Goal: Find specific page/section: Find specific page/section

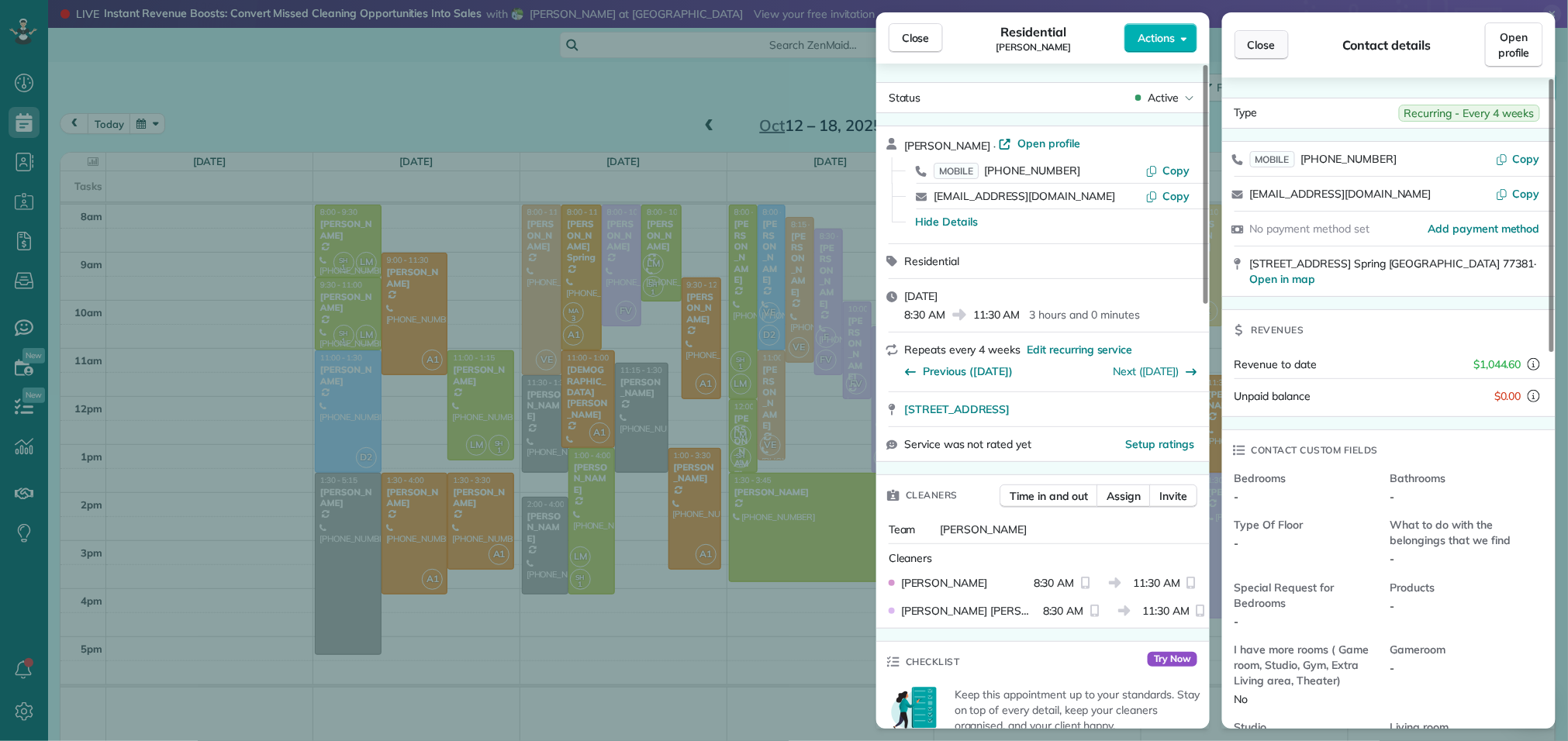
scroll to position [6, 6]
click at [1263, 50] on span "Close" at bounding box center [1262, 45] width 28 height 15
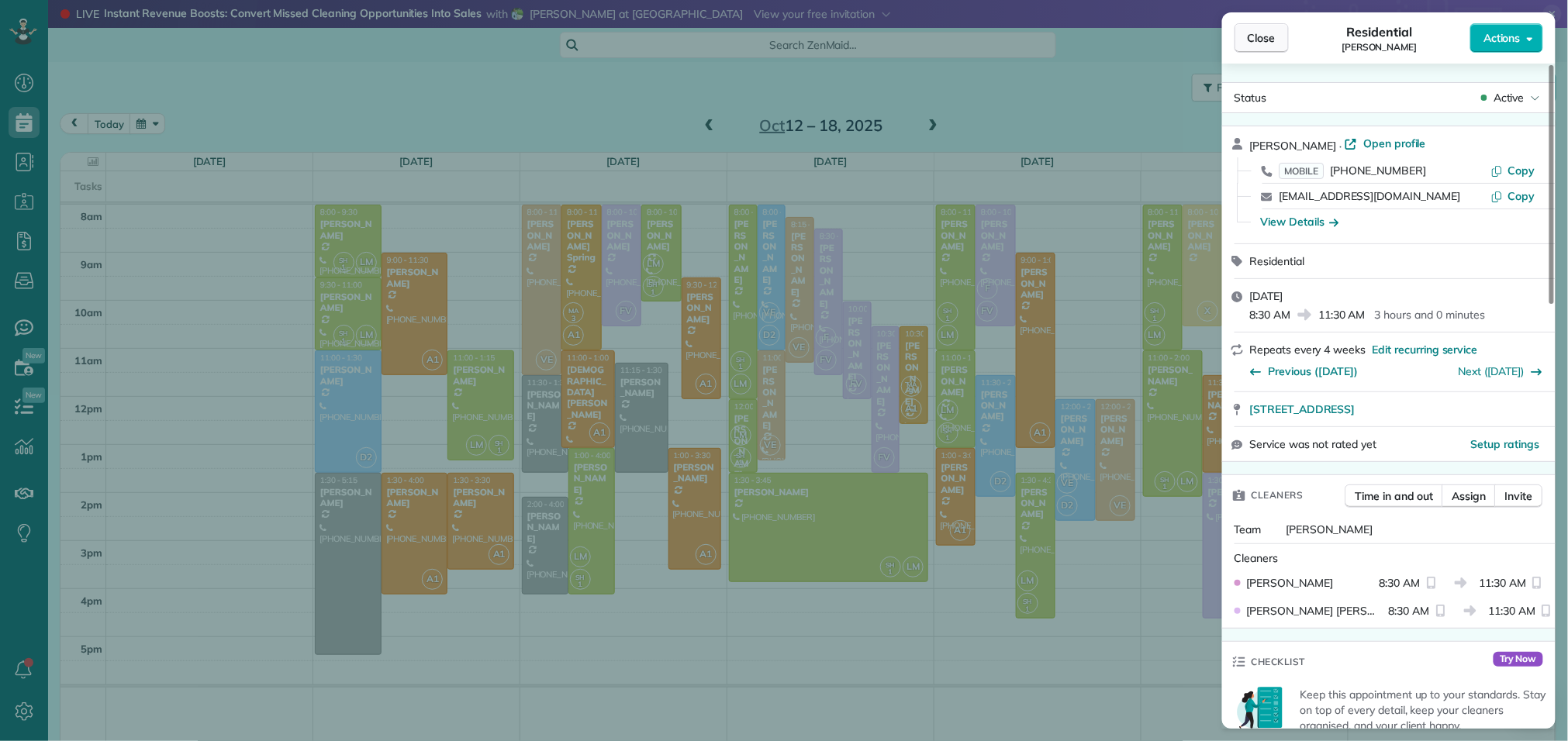
click at [1264, 41] on span "Close" at bounding box center [1262, 38] width 28 height 15
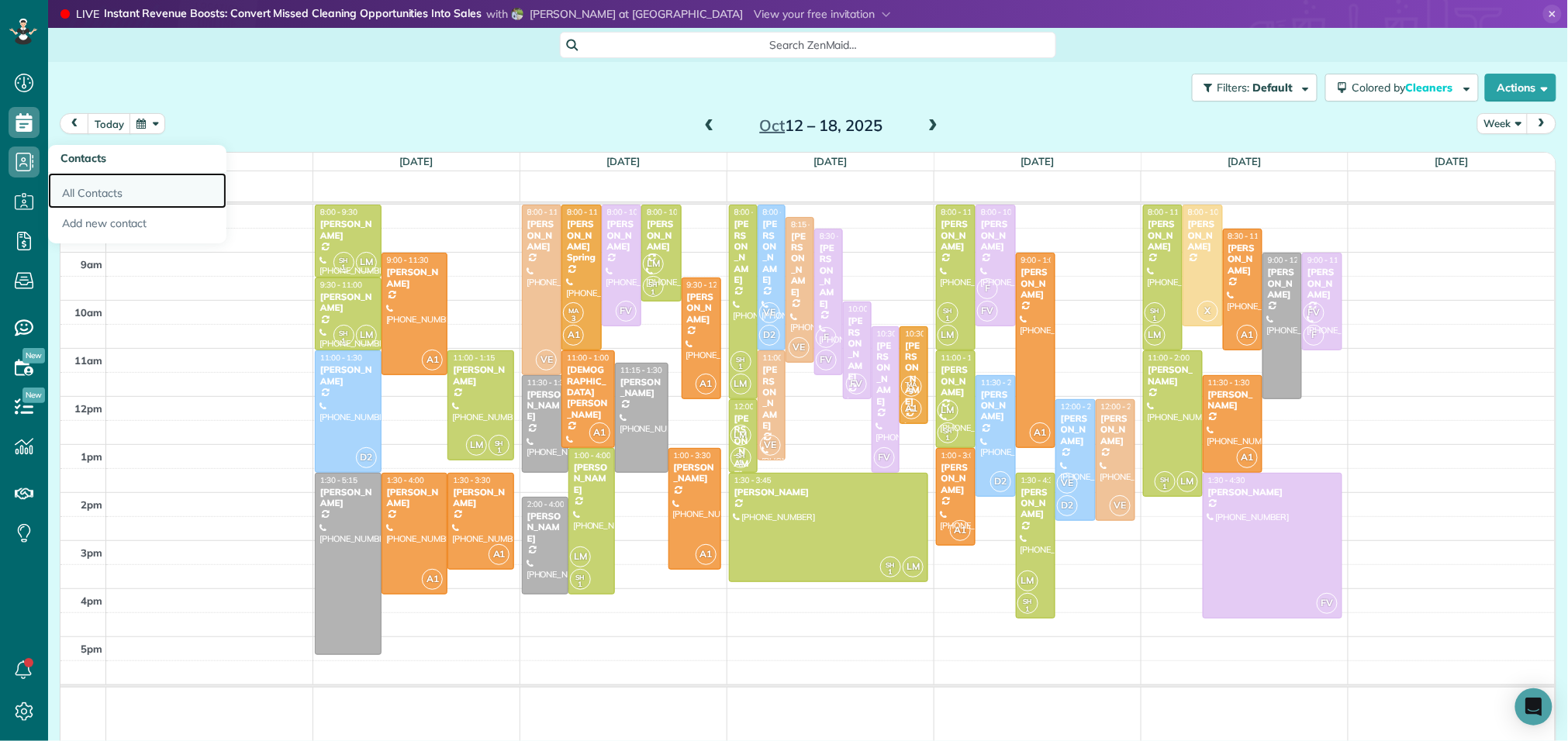
click at [84, 196] on link "All Contacts" at bounding box center [137, 190] width 178 height 35
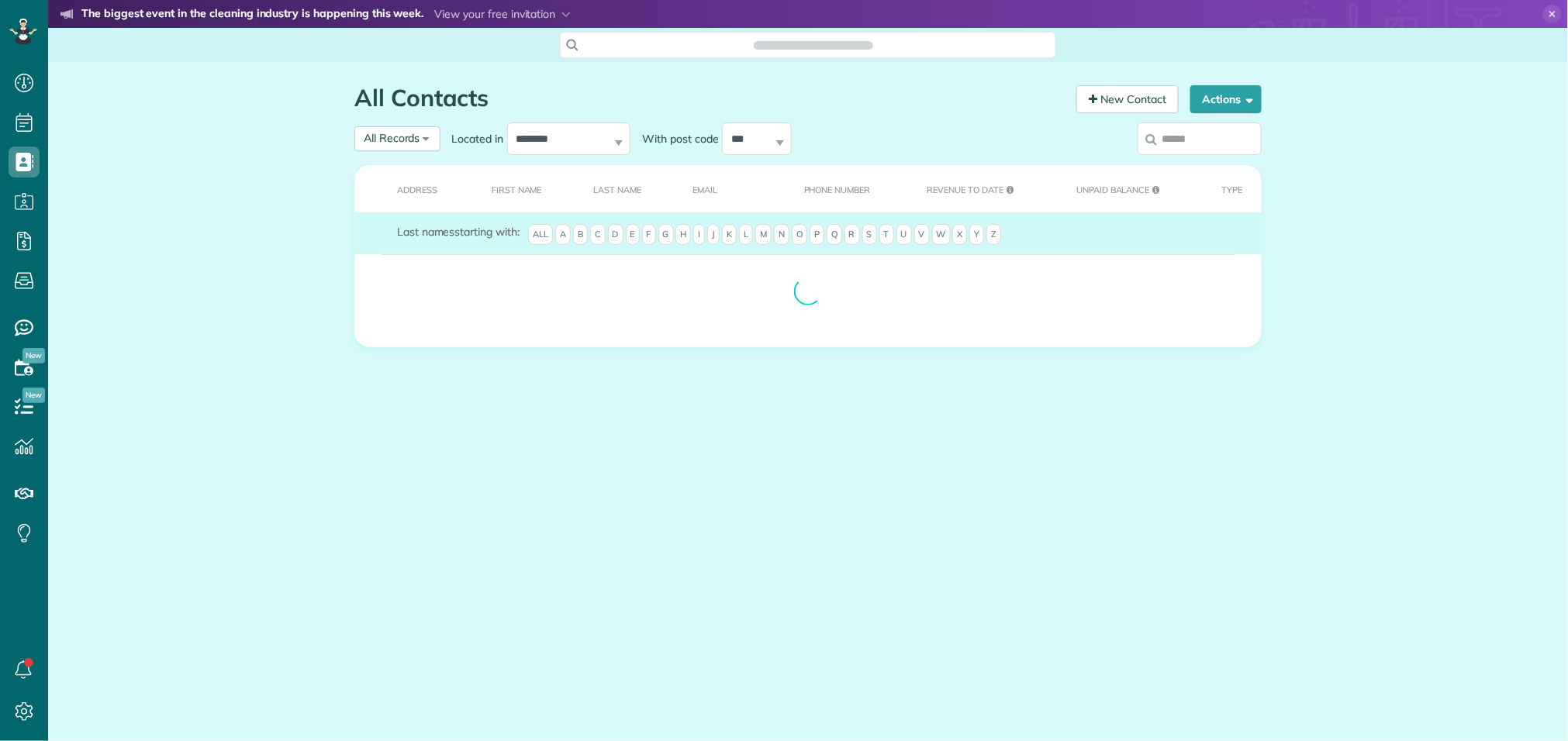
scroll to position [6, 6]
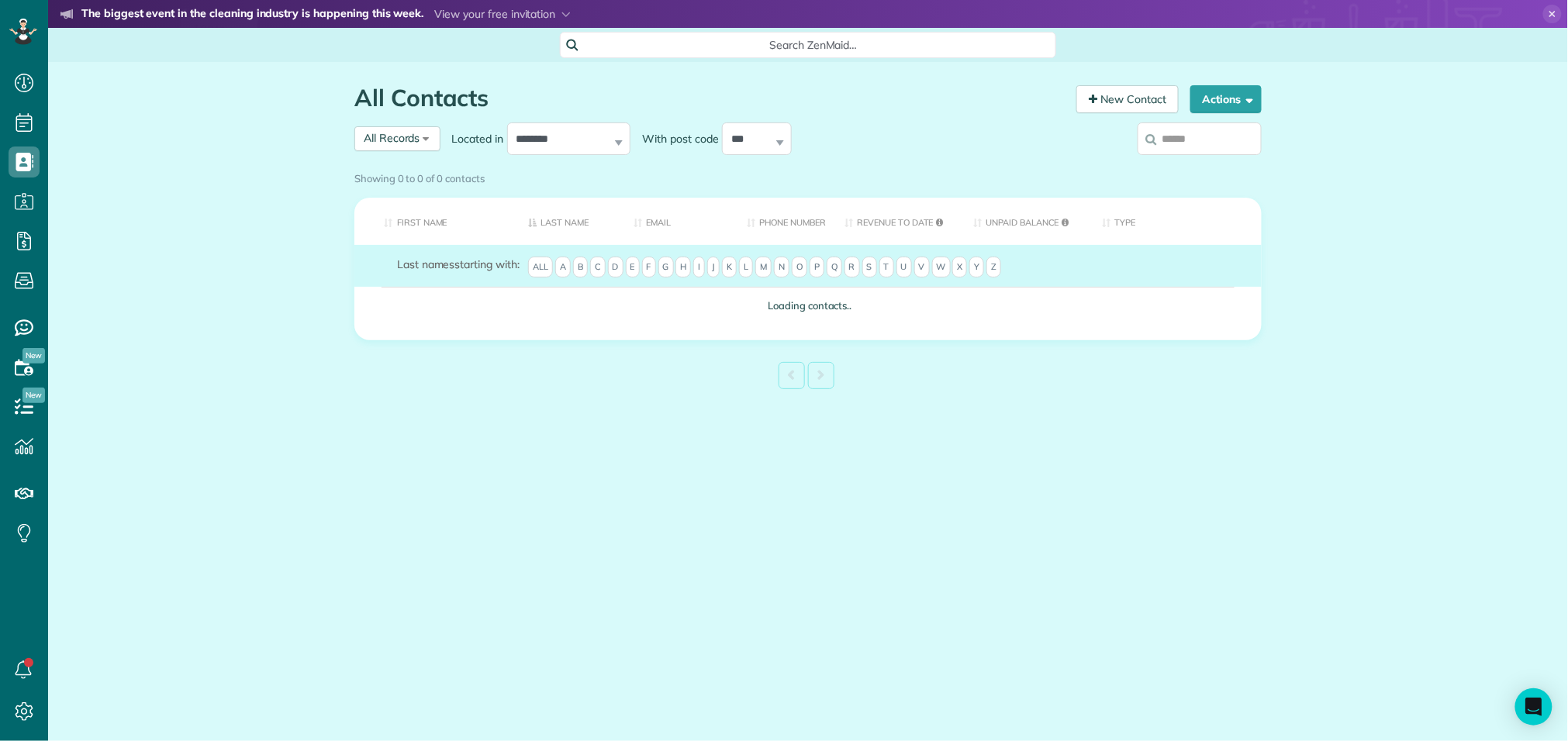
click at [1208, 132] on input "search" at bounding box center [1200, 138] width 124 height 33
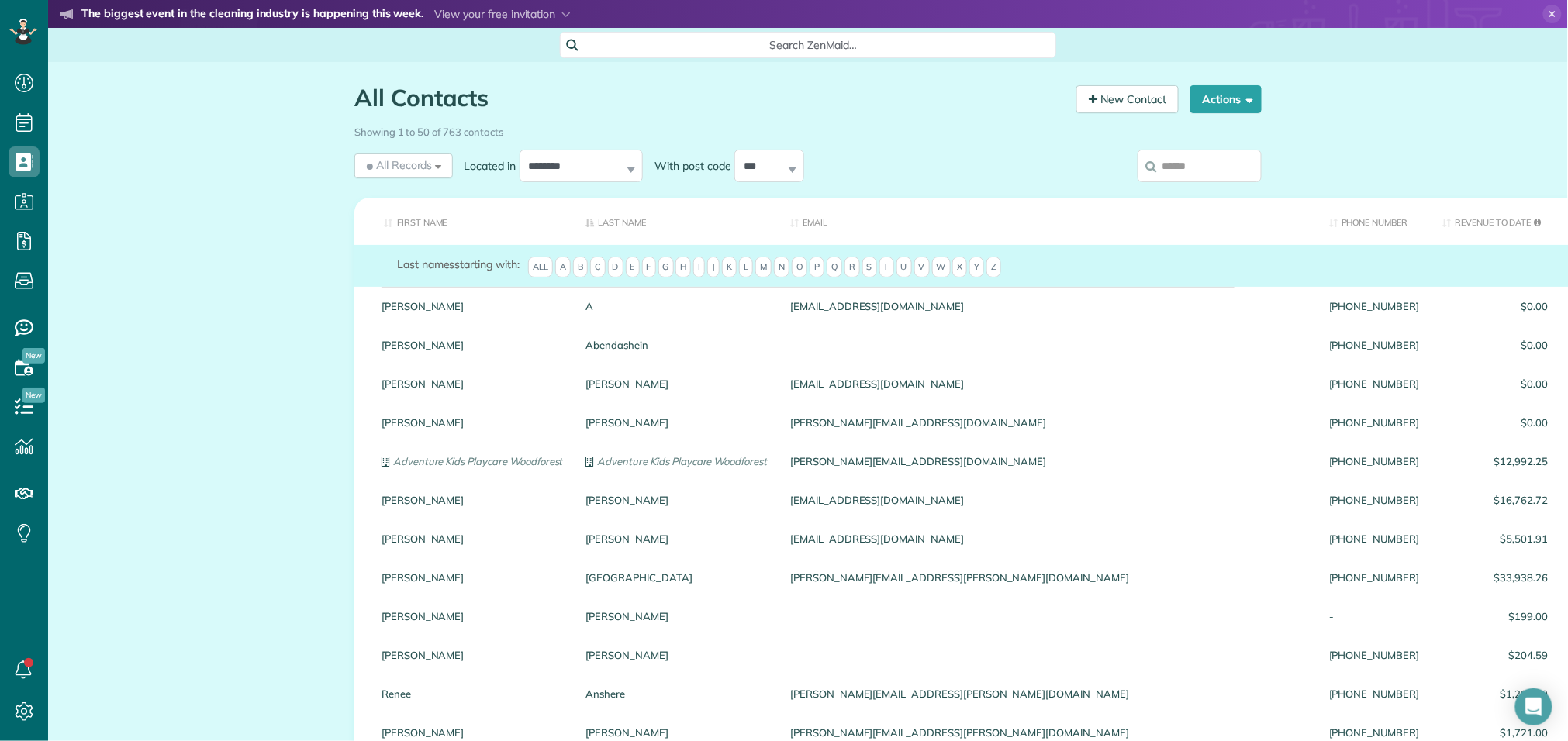
click at [1177, 169] on input "search" at bounding box center [1200, 166] width 124 height 33
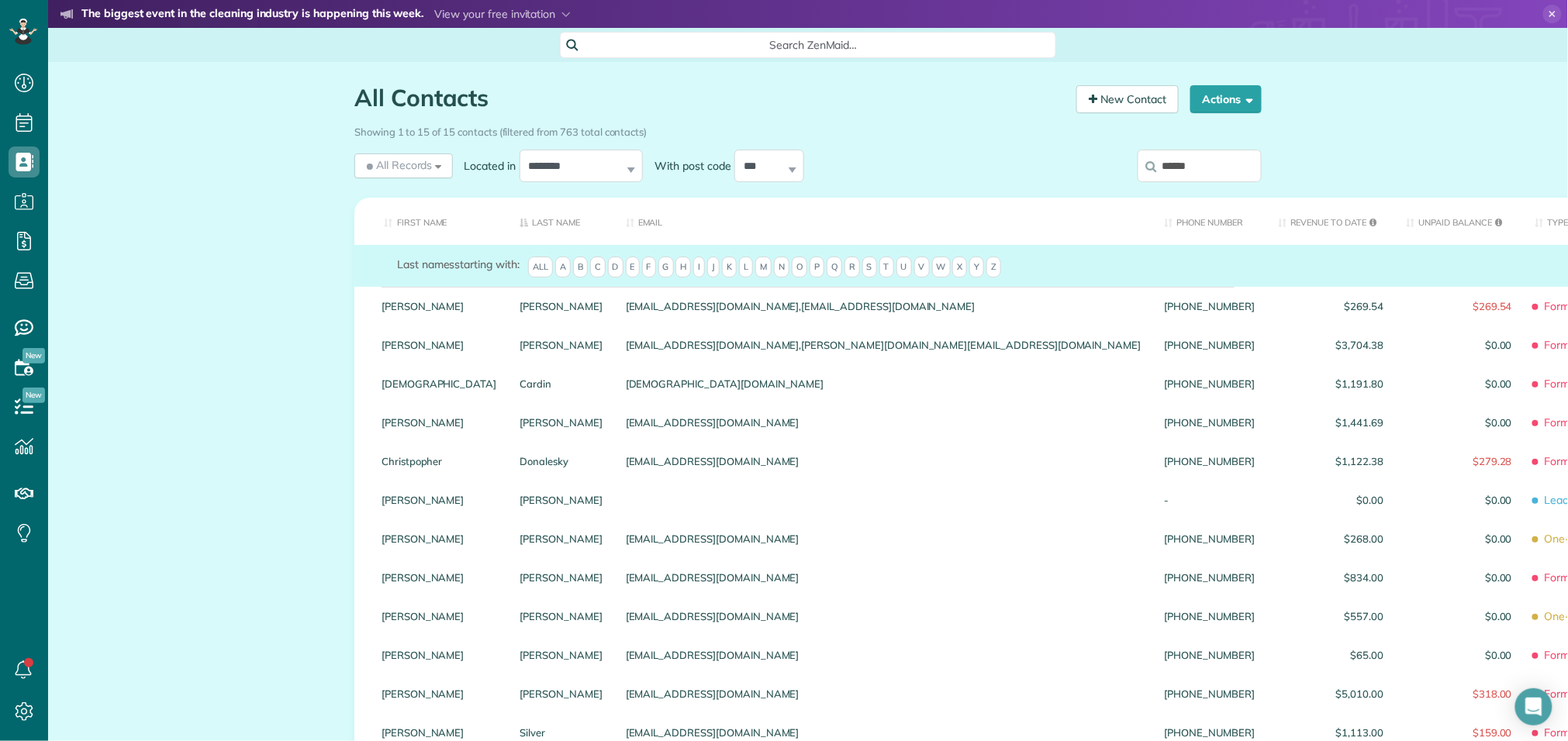
click at [1219, 176] on input "******" at bounding box center [1200, 166] width 124 height 33
type input "*"
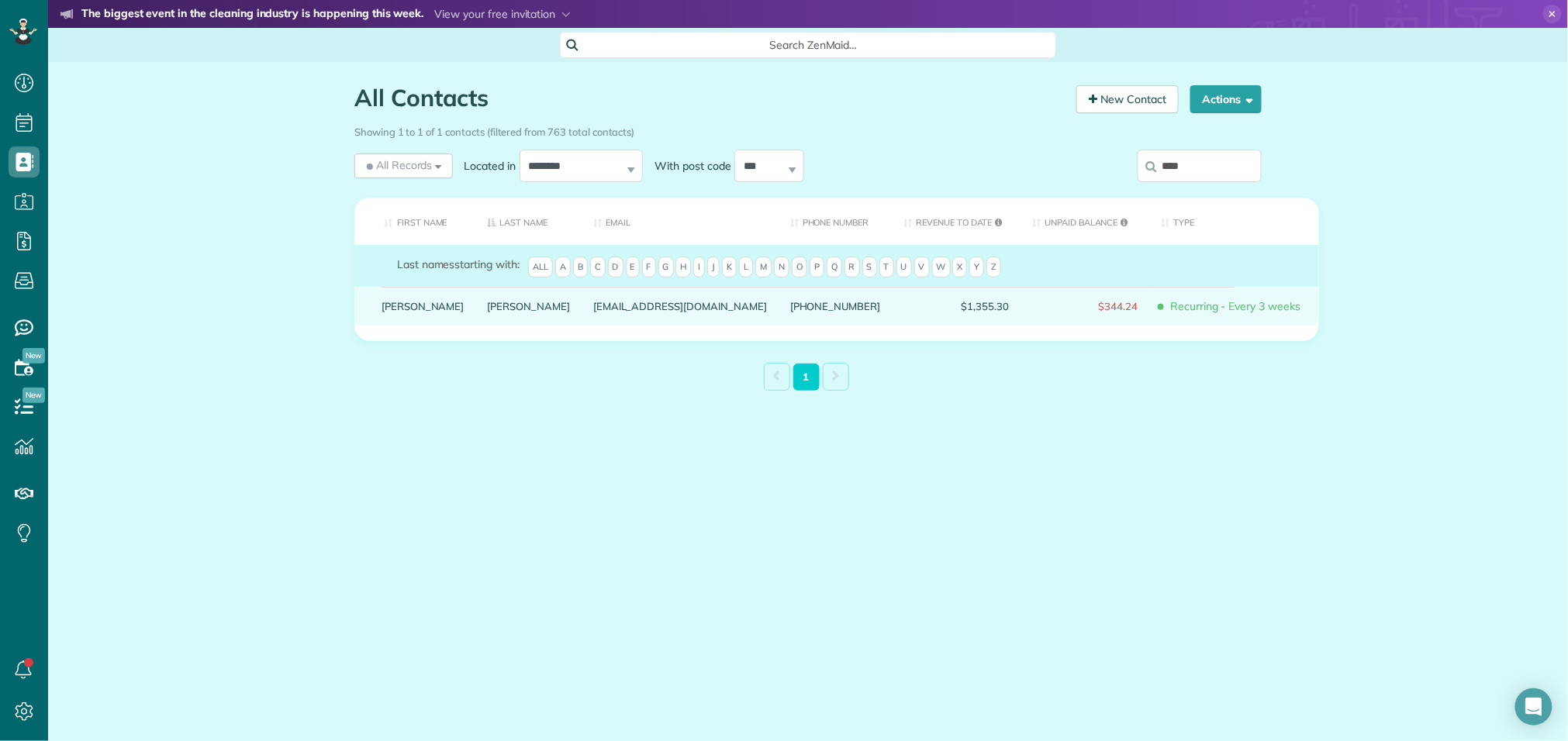
type input "****"
click at [398, 311] on link "Tracy" at bounding box center [423, 306] width 83 height 11
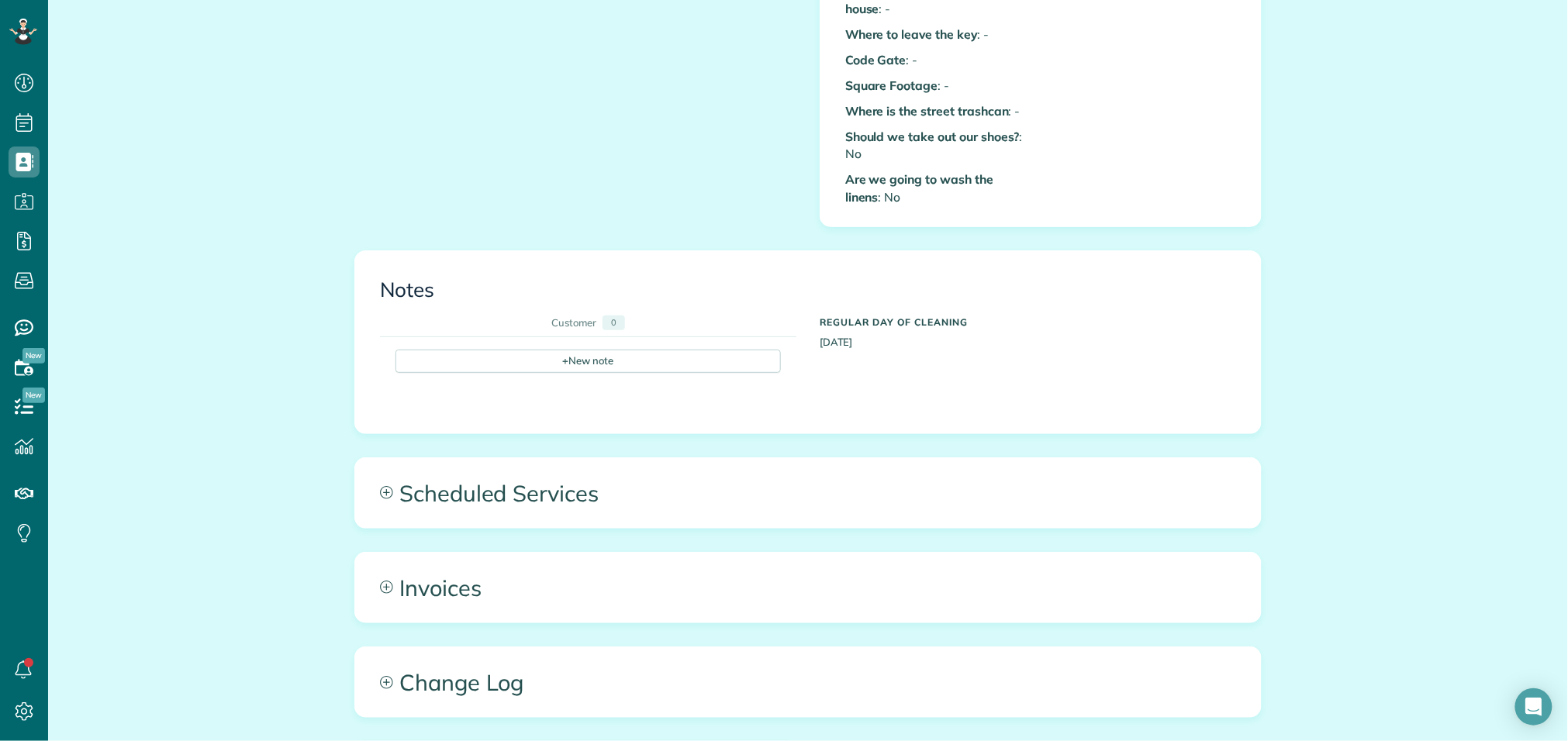
scroll to position [765, 0]
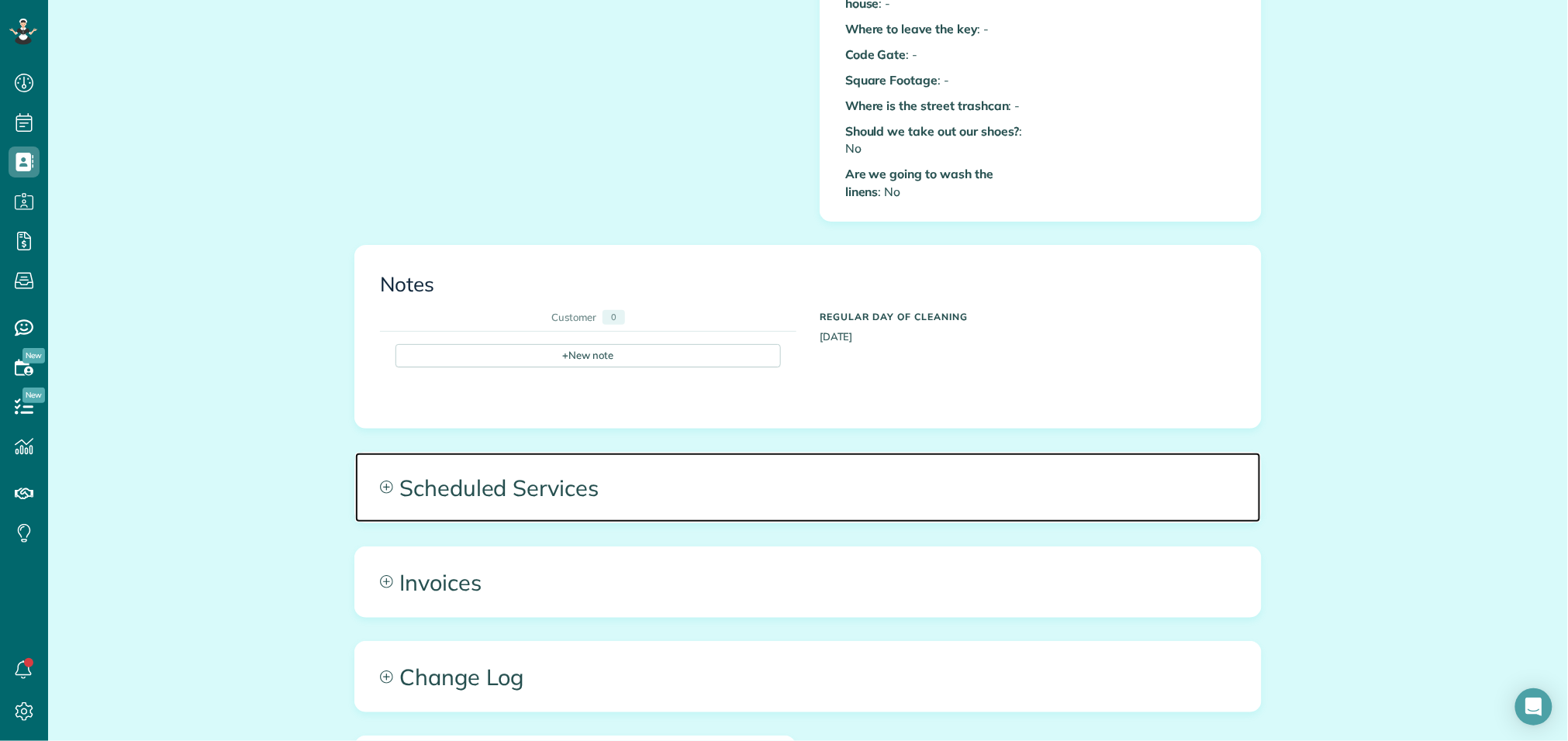
click at [528, 478] on span "Scheduled Services" at bounding box center [808, 487] width 906 height 70
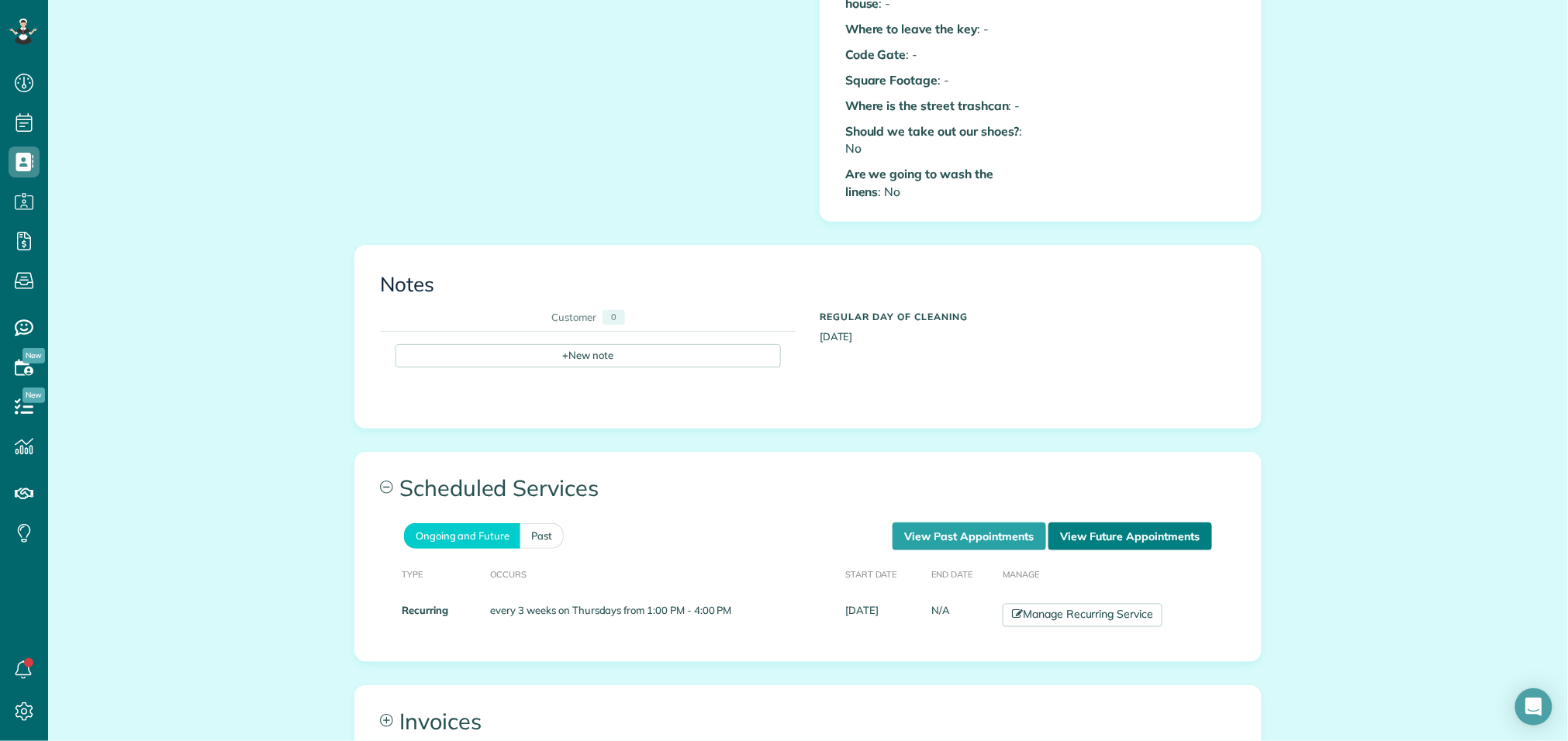
click at [1197, 523] on link "View Future Appointments" at bounding box center [1130, 536] width 163 height 28
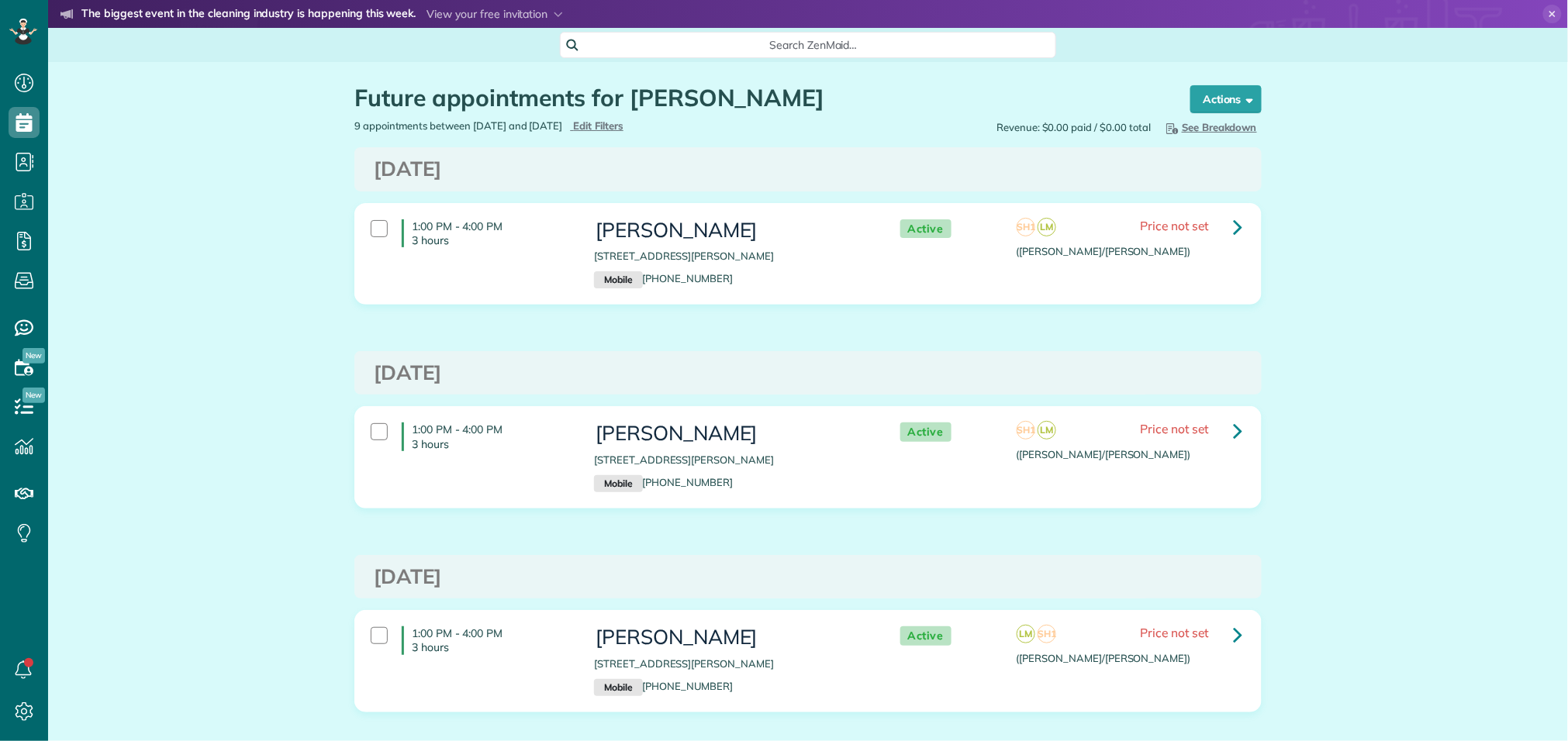
scroll to position [6, 6]
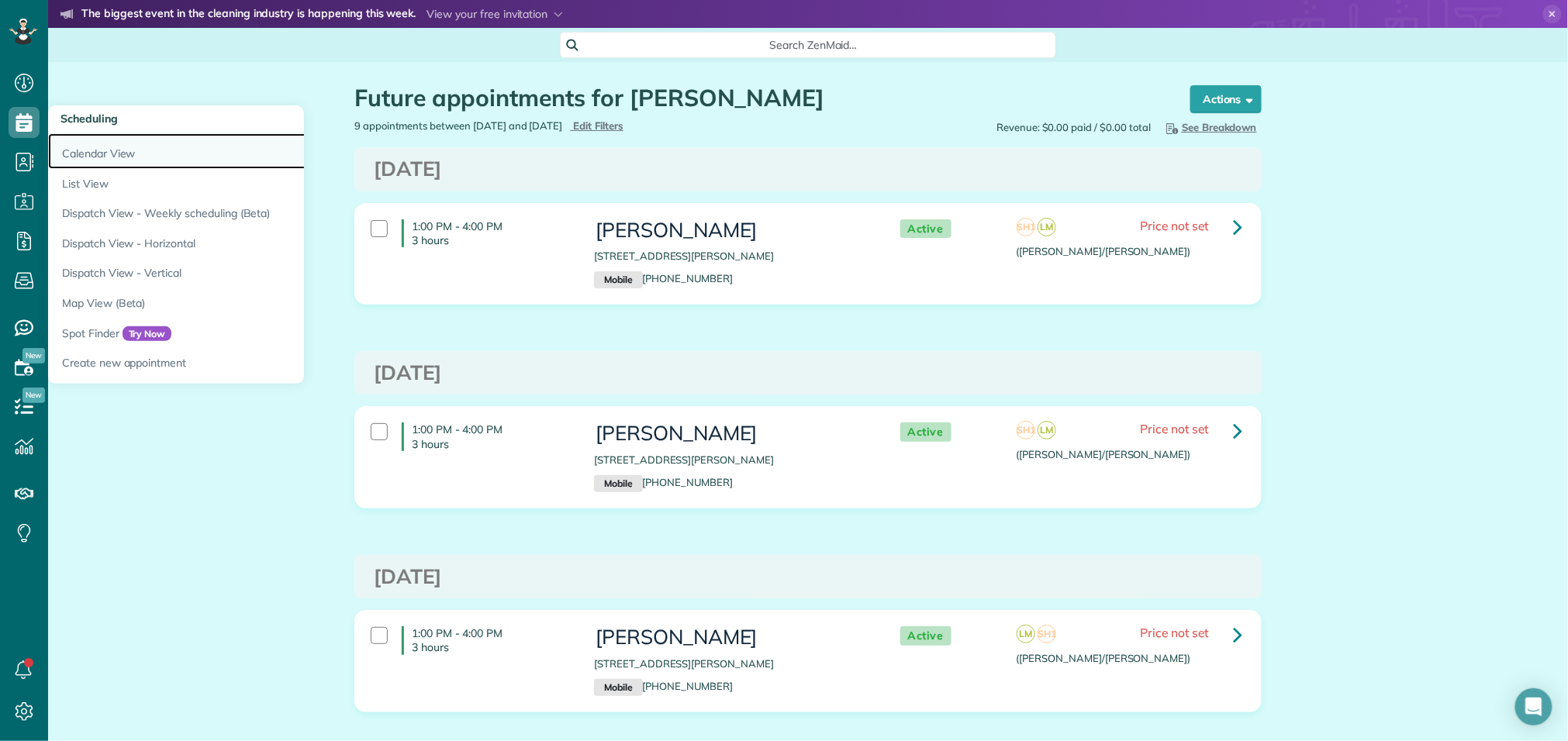
click at [77, 153] on link "Calendar View" at bounding box center [242, 150] width 388 height 35
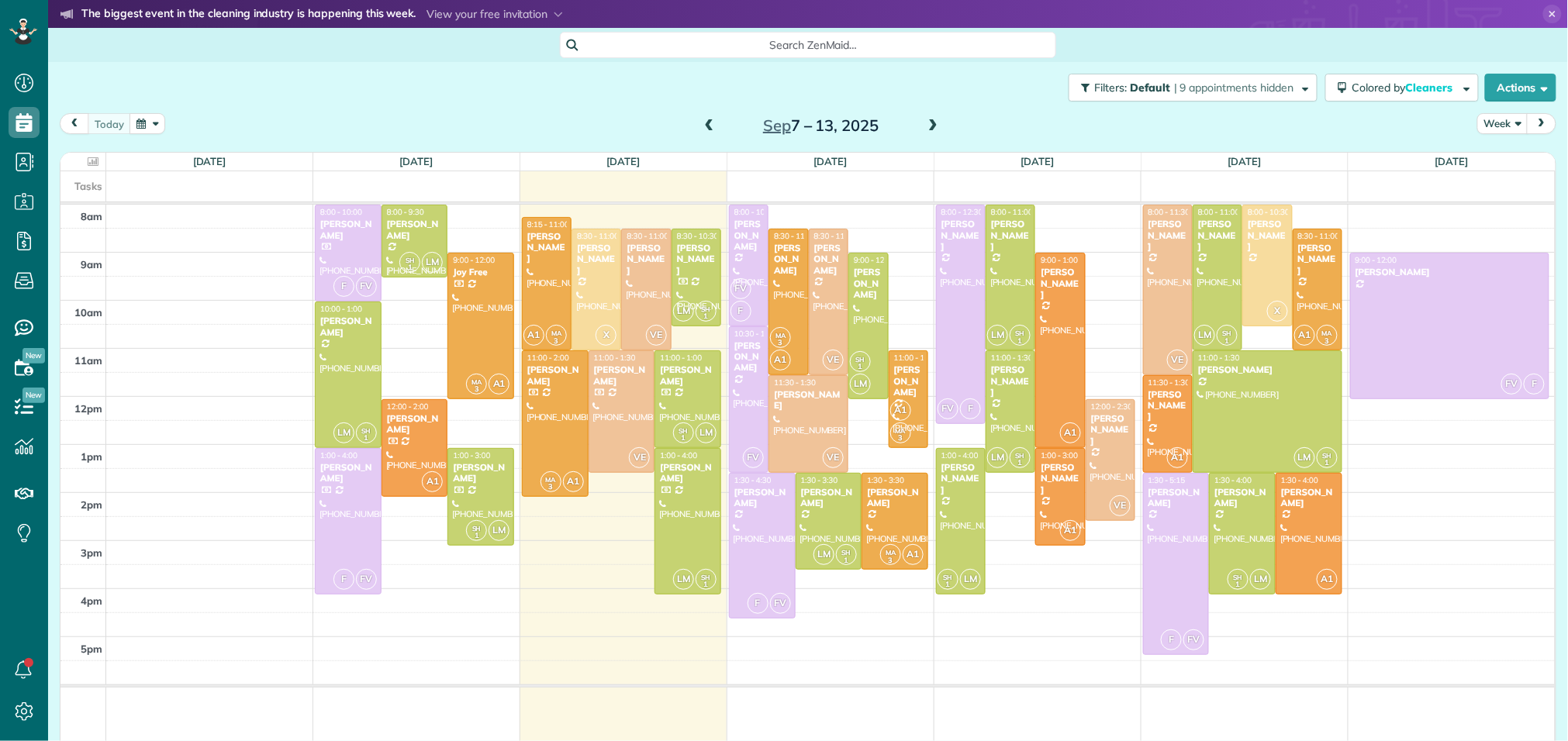
scroll to position [6, 6]
